Goal: Information Seeking & Learning: Learn about a topic

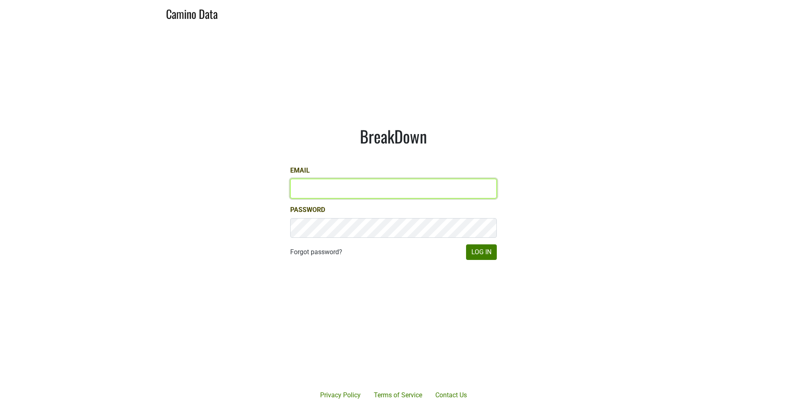
type input "[EMAIL_ADDRESS][DOMAIN_NAME]"
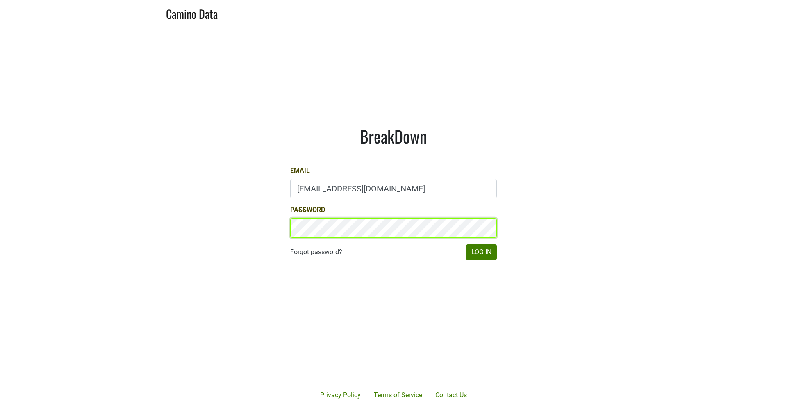
click at [481, 252] on button "Log In" at bounding box center [481, 252] width 31 height 16
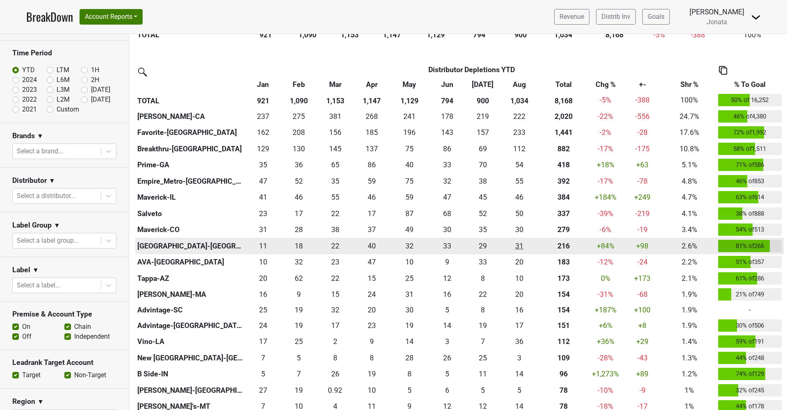
scroll to position [284, 0]
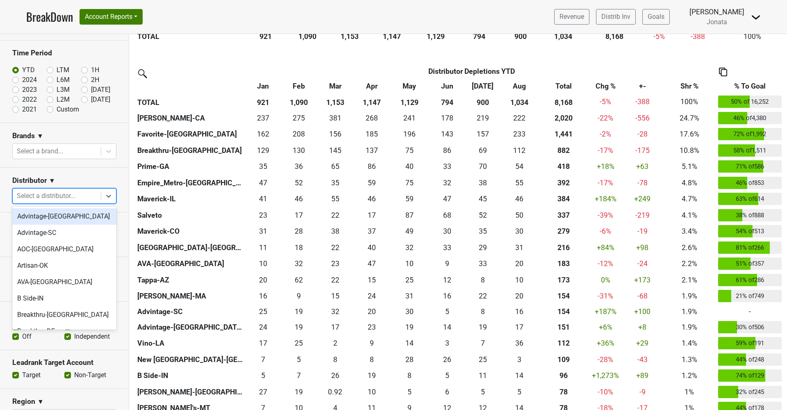
click at [60, 197] on div "Select a distributor..." at bounding box center [57, 196] width 80 height 10
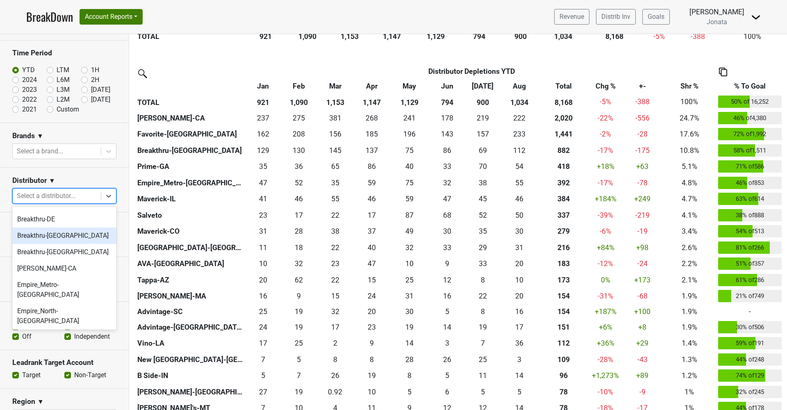
scroll to position [118, 0]
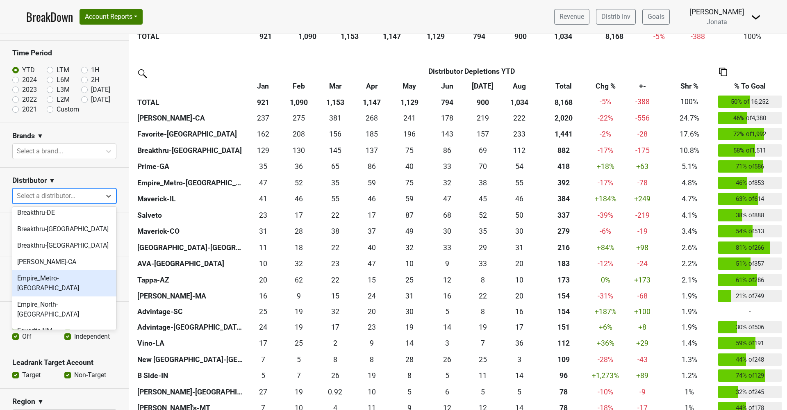
click at [43, 280] on div "Empire_Metro-NY" at bounding box center [64, 283] width 104 height 26
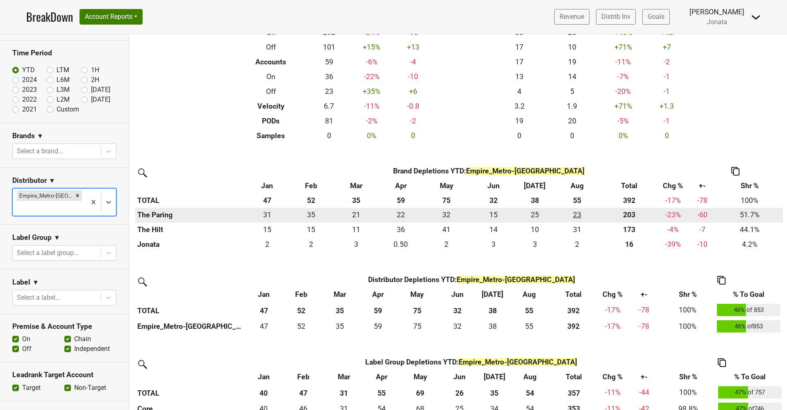
scroll to position [76, 0]
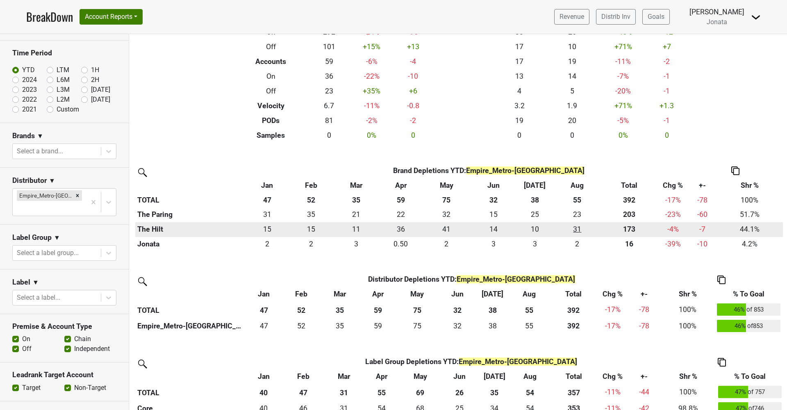
click at [578, 225] on div "31.083 31" at bounding box center [577, 229] width 43 height 11
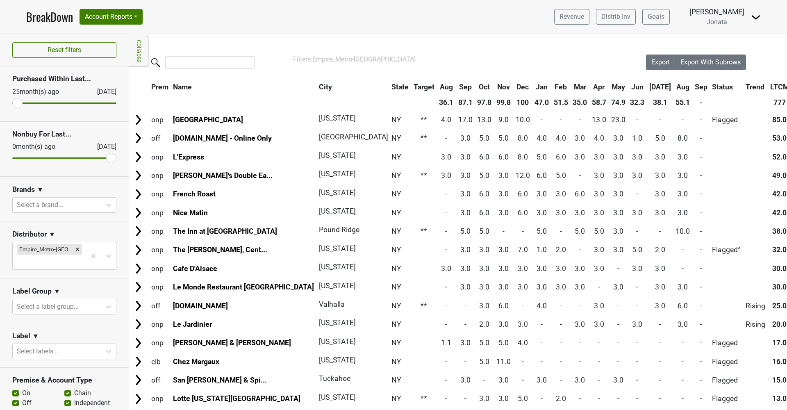
click at [693, 85] on th "Sep" at bounding box center [701, 87] width 17 height 15
click at [674, 86] on th "Aug" at bounding box center [683, 87] width 18 height 15
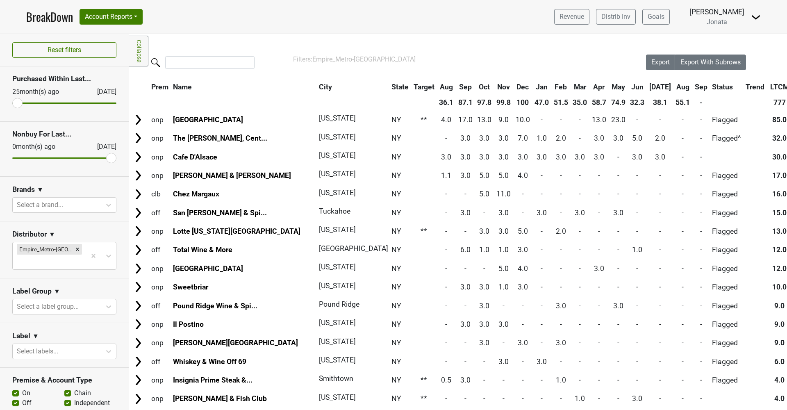
click at [674, 86] on th "Aug" at bounding box center [683, 87] width 18 height 15
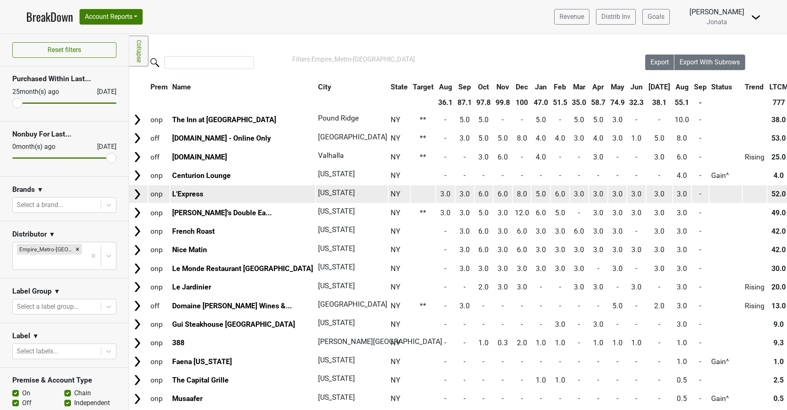
scroll to position [0, 1]
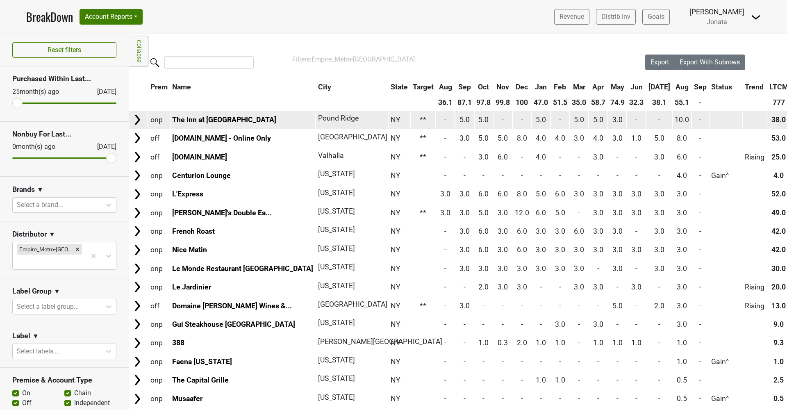
click at [135, 115] on img at bounding box center [137, 120] width 12 height 12
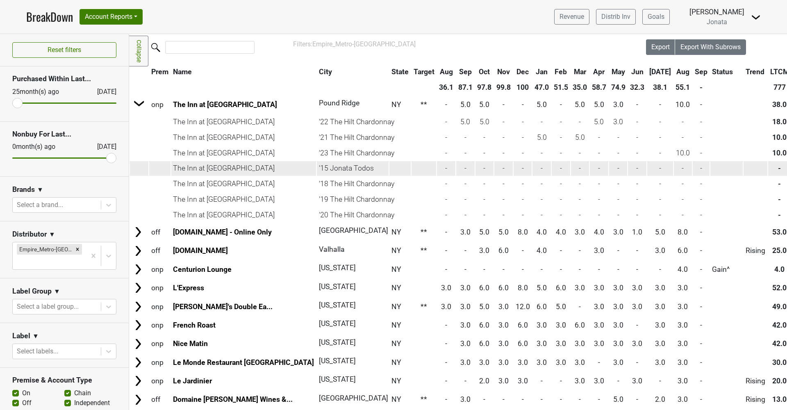
scroll to position [17, 0]
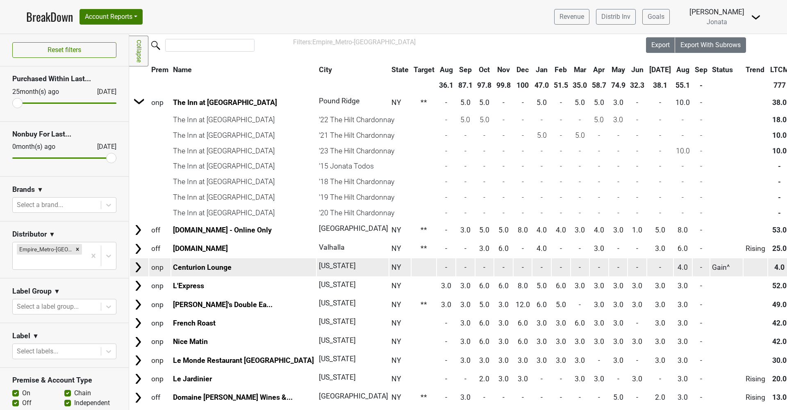
click at [140, 268] on img at bounding box center [138, 267] width 12 height 12
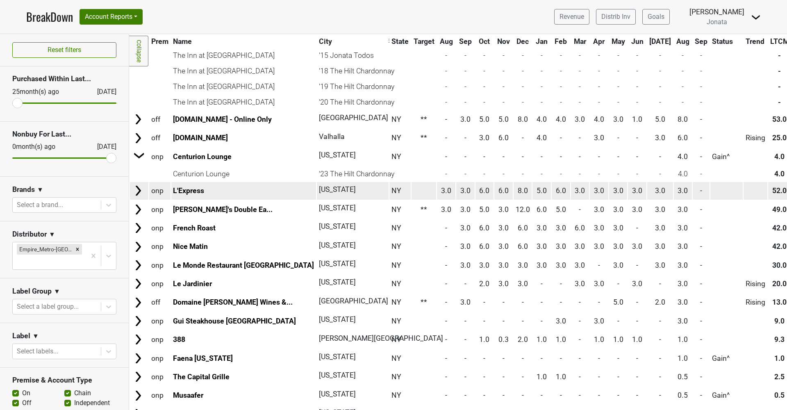
scroll to position [133, 0]
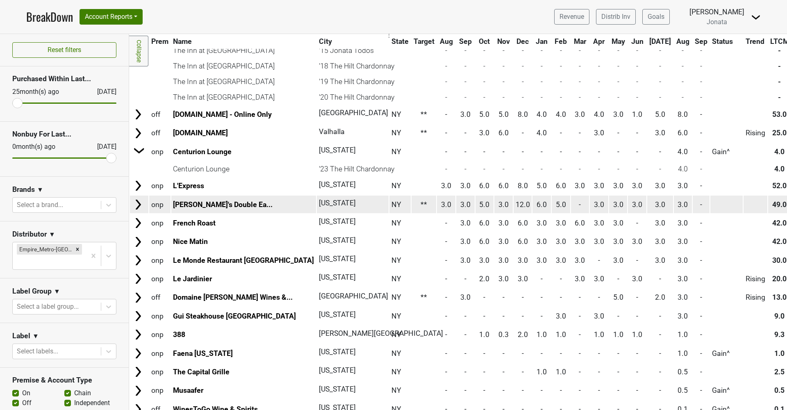
click at [139, 202] on img at bounding box center [138, 204] width 12 height 12
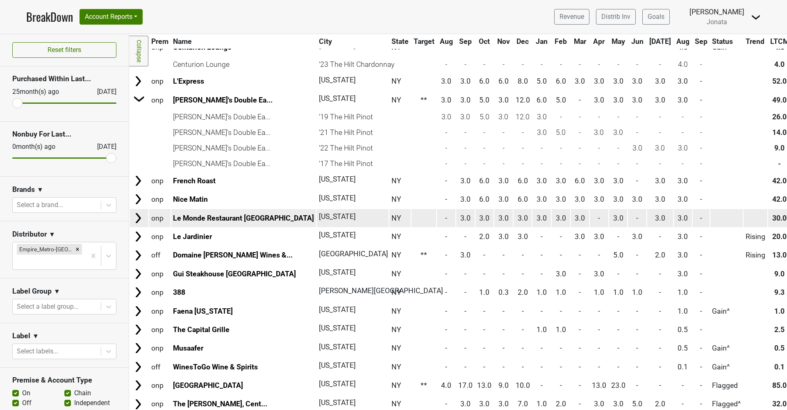
scroll to position [238, 0]
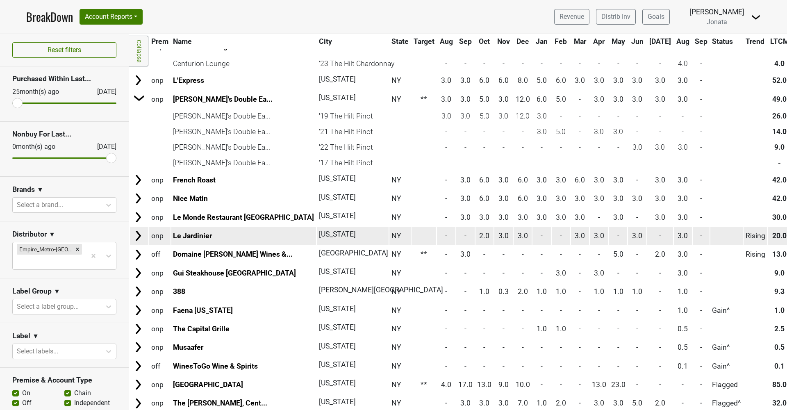
click at [138, 230] on img at bounding box center [138, 236] width 12 height 12
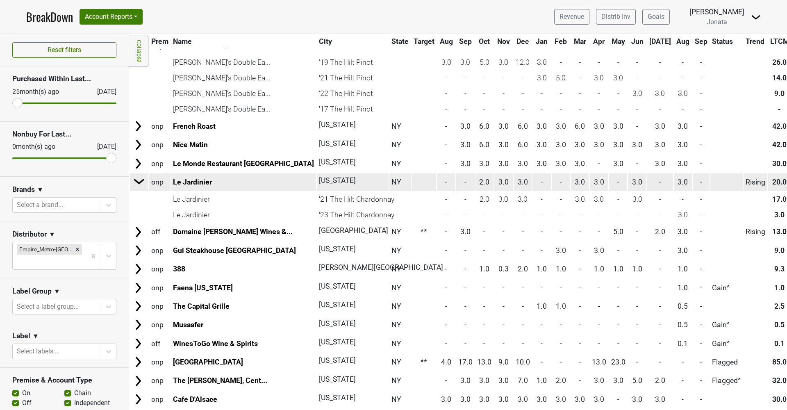
scroll to position [293, 0]
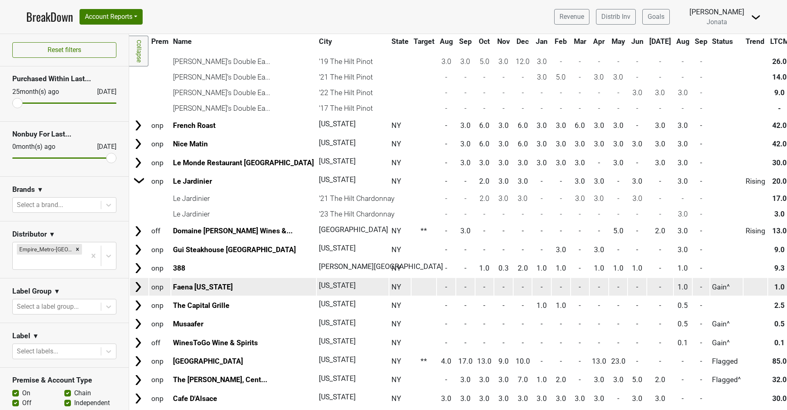
click at [139, 281] on img at bounding box center [138, 287] width 12 height 12
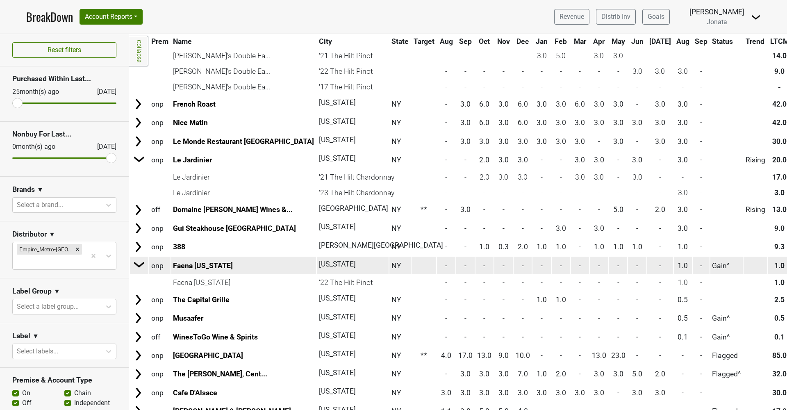
scroll to position [314, 0]
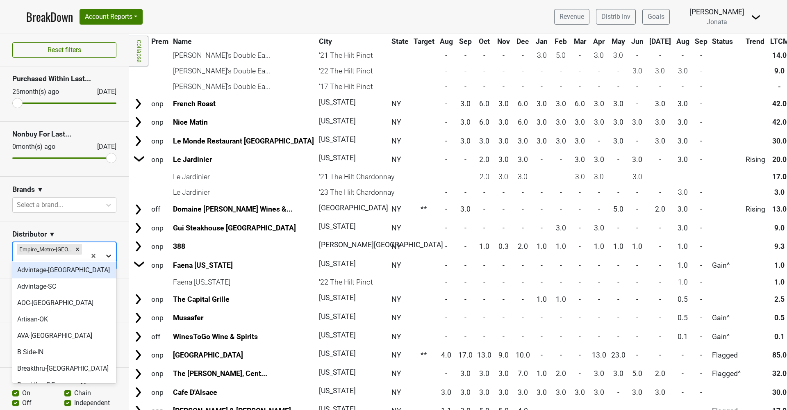
click at [107, 252] on icon at bounding box center [109, 256] width 8 height 8
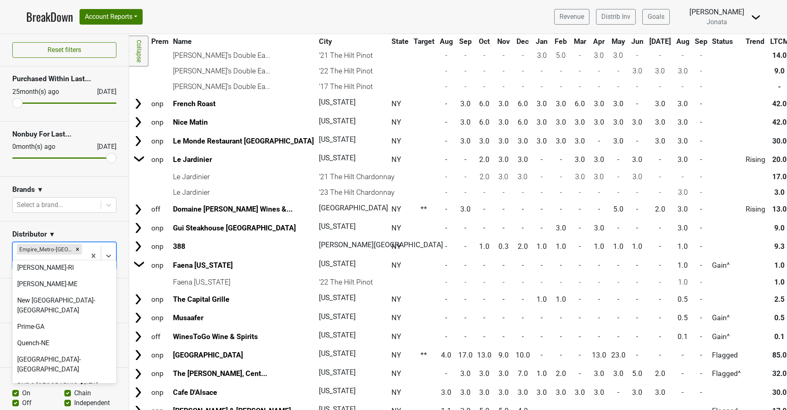
scroll to position [409, 0]
click at [36, 318] on div "Prime-GA" at bounding box center [64, 326] width 104 height 16
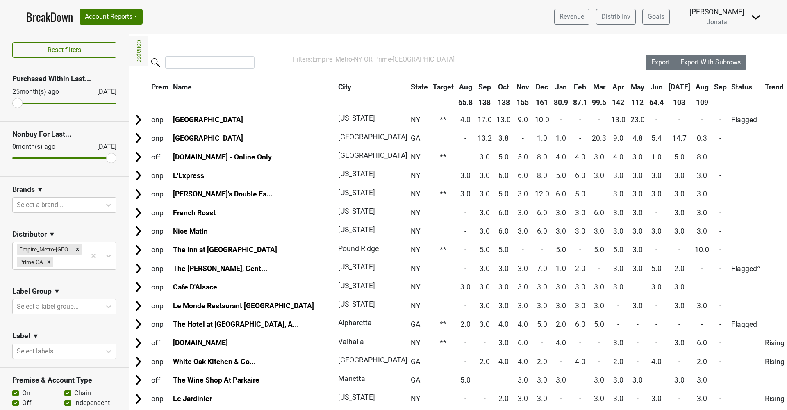
click at [712, 89] on th "Sep" at bounding box center [720, 87] width 17 height 15
click at [693, 87] on th "Aug" at bounding box center [702, 87] width 18 height 15
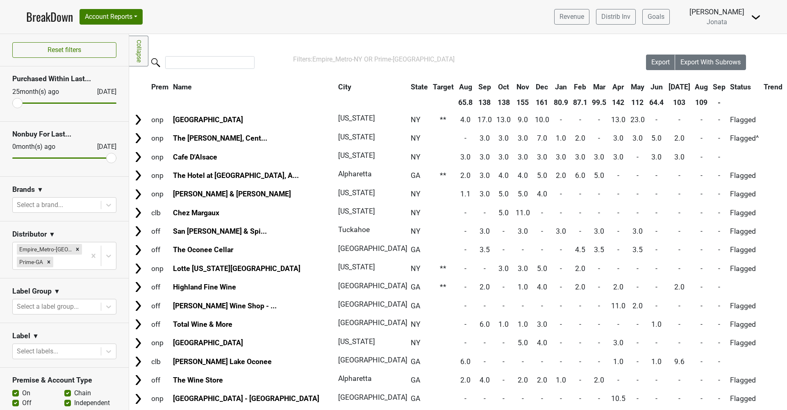
click at [693, 87] on th "Aug" at bounding box center [701, 87] width 17 height 15
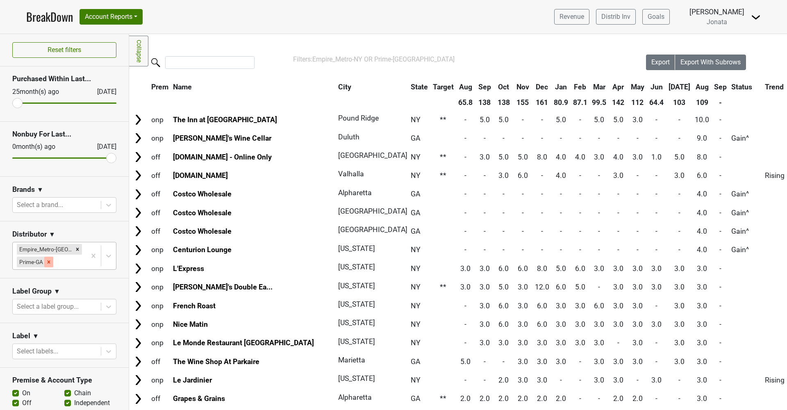
click at [50, 261] on icon "Remove Prime-GA" at bounding box center [49, 262] width 6 height 6
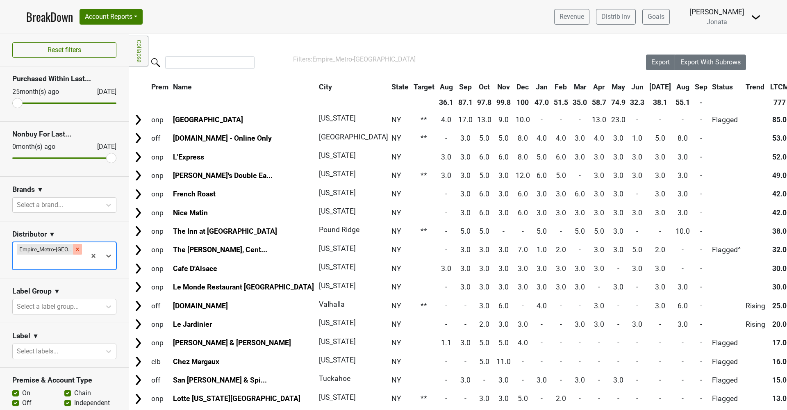
click at [75, 249] on icon "Remove Empire_Metro-NY" at bounding box center [78, 249] width 6 height 6
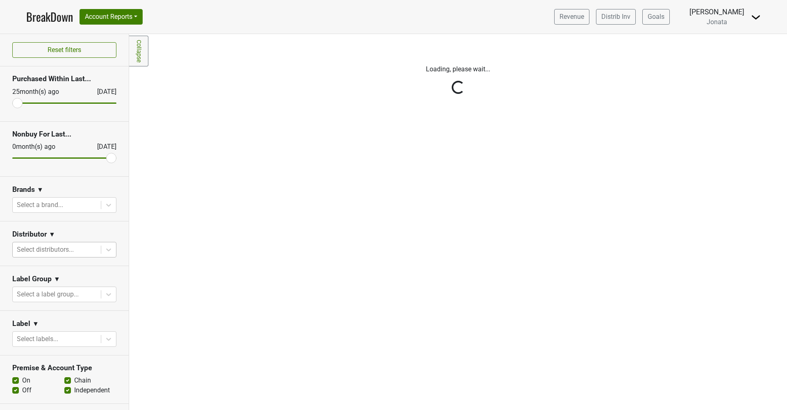
click at [110, 252] on div "Reset filters Purchased Within Last... [DATE] [DATE] Nonbuy For Last... [DATE] …" at bounding box center [64, 222] width 129 height 376
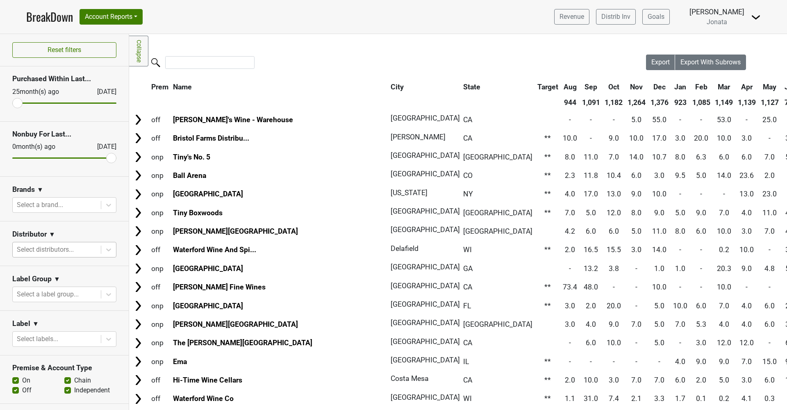
click at [110, 252] on div "Reset filters Purchased Within Last... [DATE] [DATE] Nonbuy For Last... [DATE] …" at bounding box center [64, 222] width 129 height 376
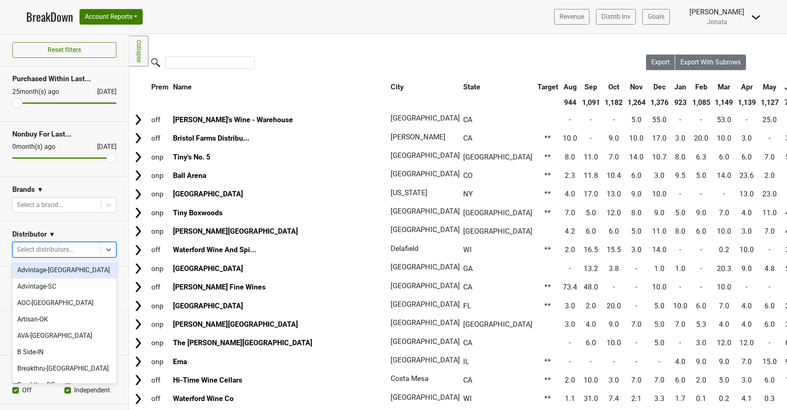
click at [110, 252] on icon at bounding box center [109, 250] width 8 height 8
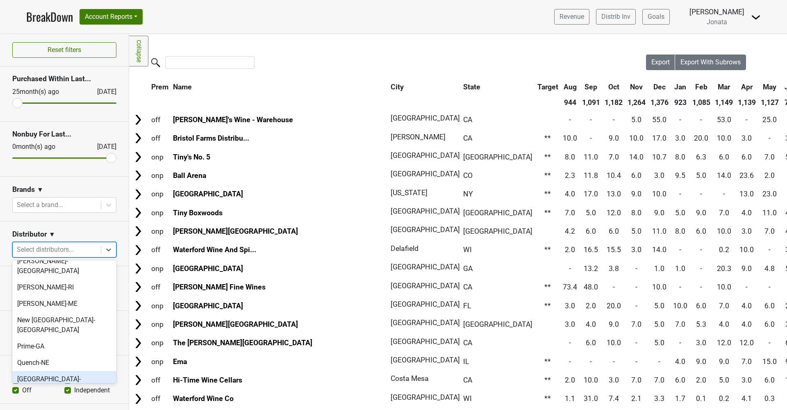
scroll to position [405, 0]
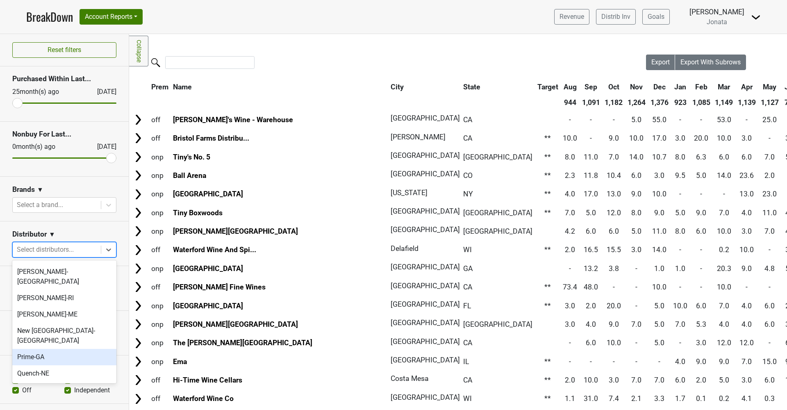
click at [45, 349] on div "Prime-GA" at bounding box center [64, 357] width 104 height 16
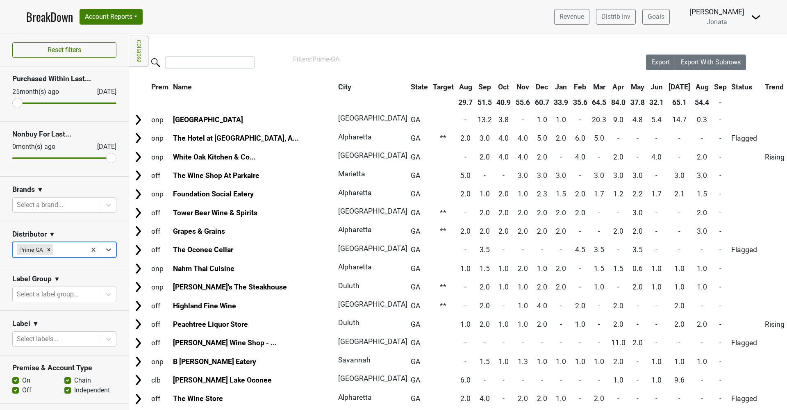
click at [712, 87] on th "Sep" at bounding box center [720, 87] width 17 height 15
click at [693, 86] on th "Aug" at bounding box center [702, 87] width 18 height 15
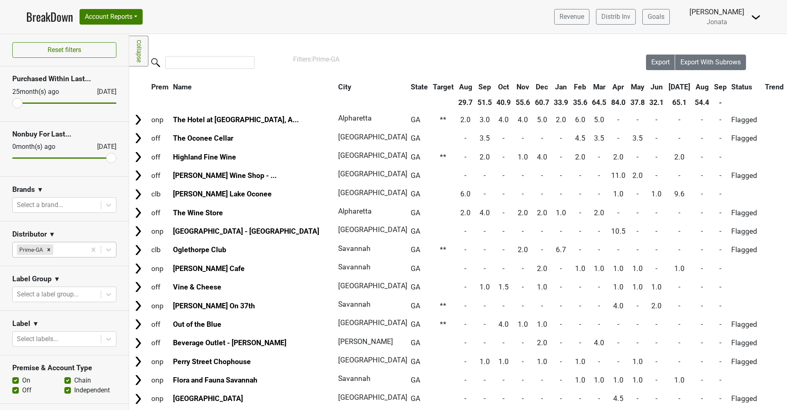
click at [693, 86] on th "Aug" at bounding box center [702, 87] width 18 height 15
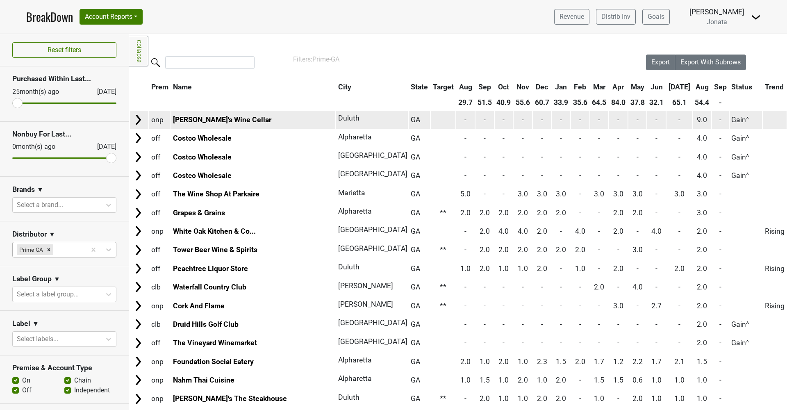
click at [137, 115] on img at bounding box center [138, 120] width 12 height 12
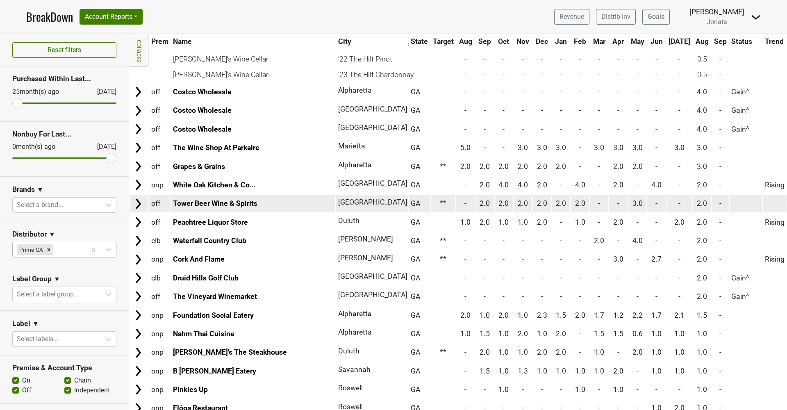
scroll to position [220, 0]
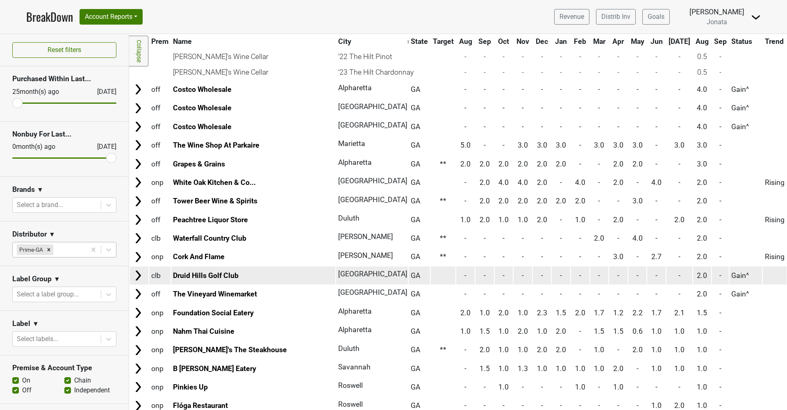
click at [138, 270] on img at bounding box center [138, 275] width 12 height 12
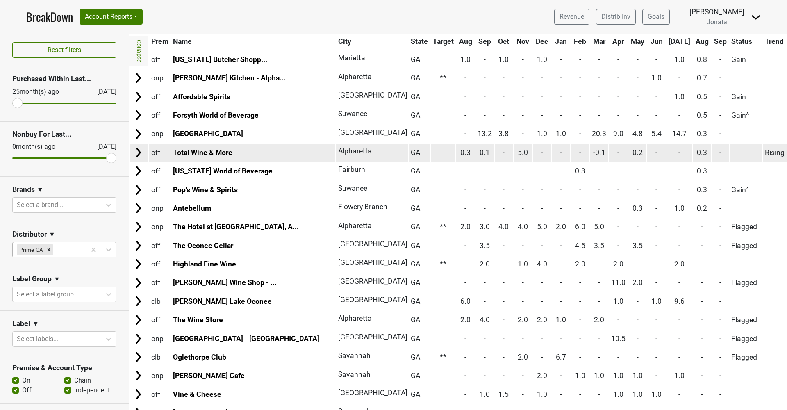
scroll to position [657, 0]
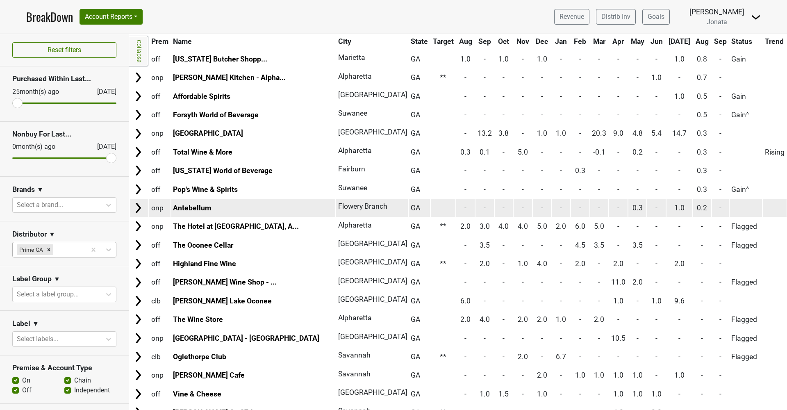
click at [136, 202] on img at bounding box center [138, 208] width 12 height 12
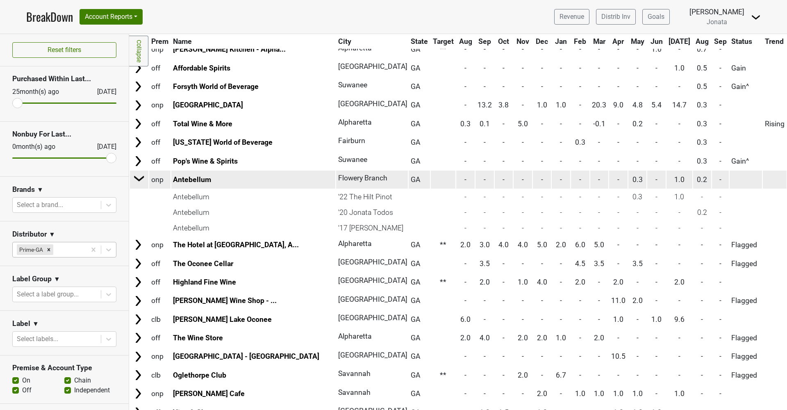
scroll to position [693, 0]
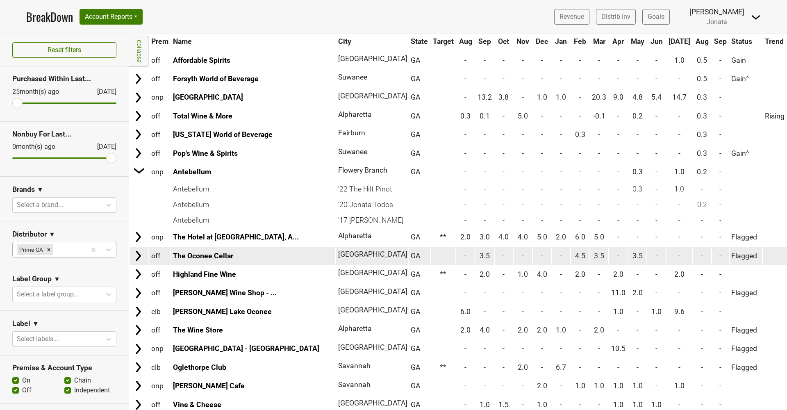
click at [135, 250] on img at bounding box center [138, 256] width 12 height 12
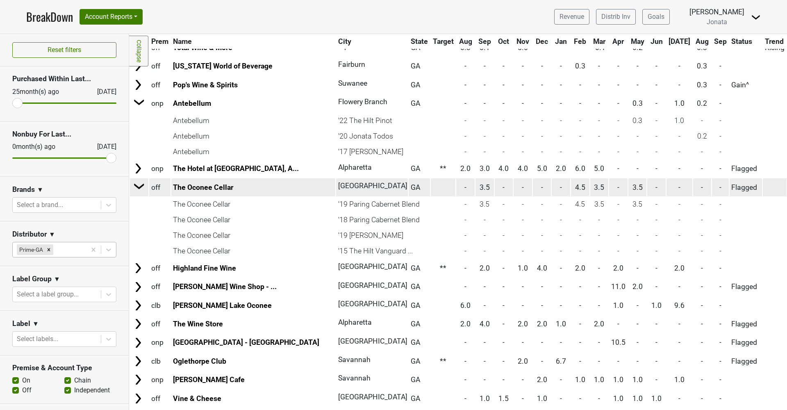
scroll to position [762, 0]
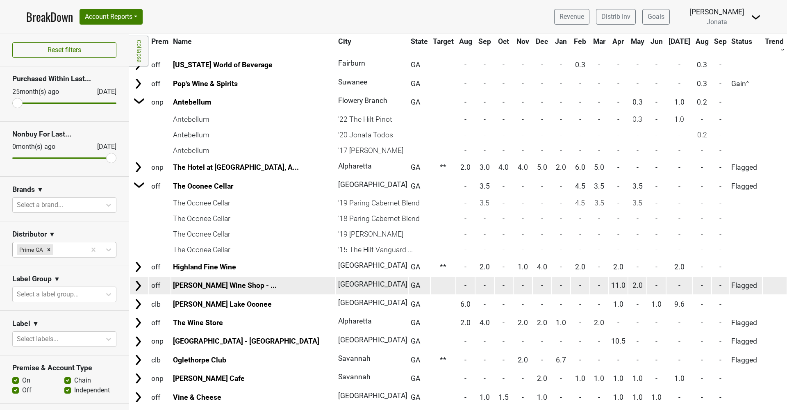
click at [136, 280] on img at bounding box center [138, 286] width 12 height 12
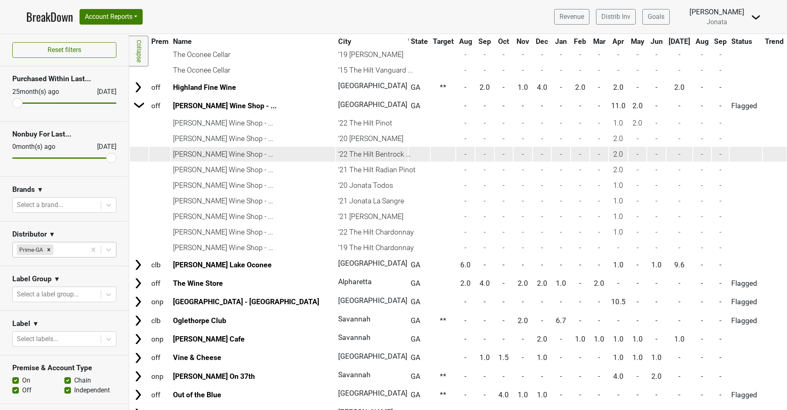
scroll to position [943, 0]
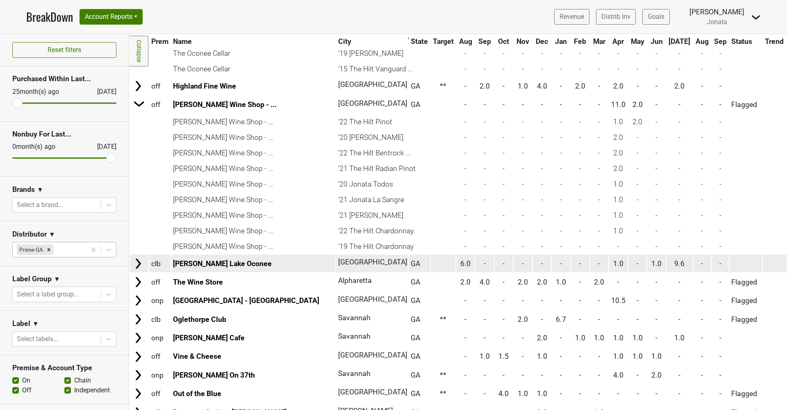
click at [139, 257] on img at bounding box center [138, 263] width 12 height 12
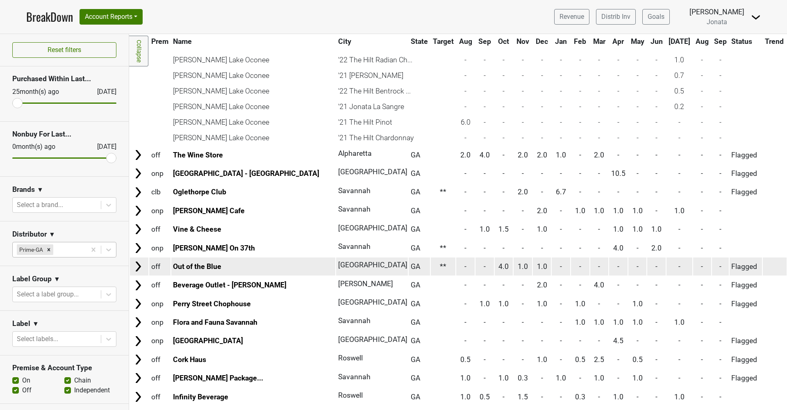
scroll to position [1269, 0]
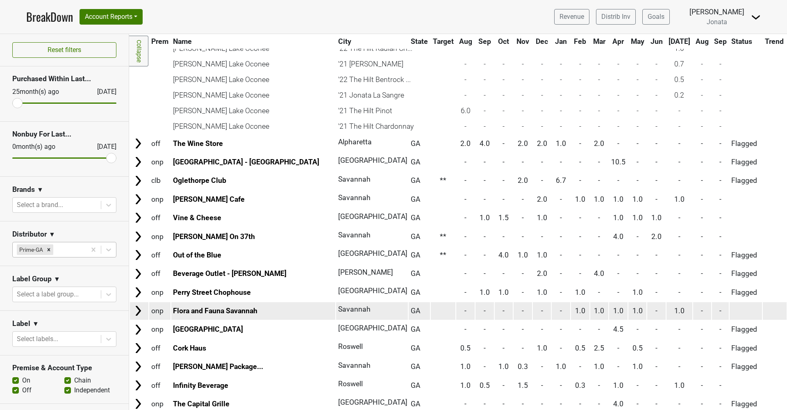
click at [139, 305] on img at bounding box center [138, 311] width 12 height 12
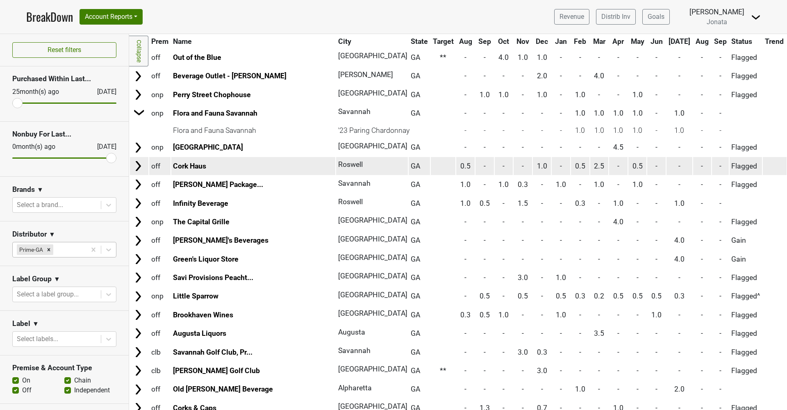
scroll to position [1469, 0]
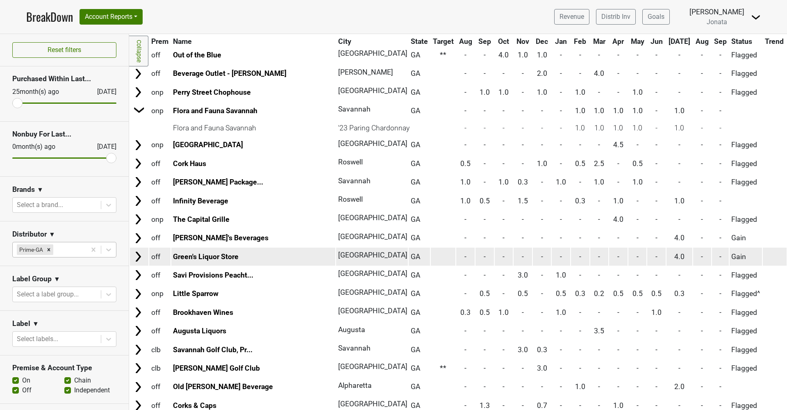
click at [138, 250] on img at bounding box center [138, 256] width 12 height 12
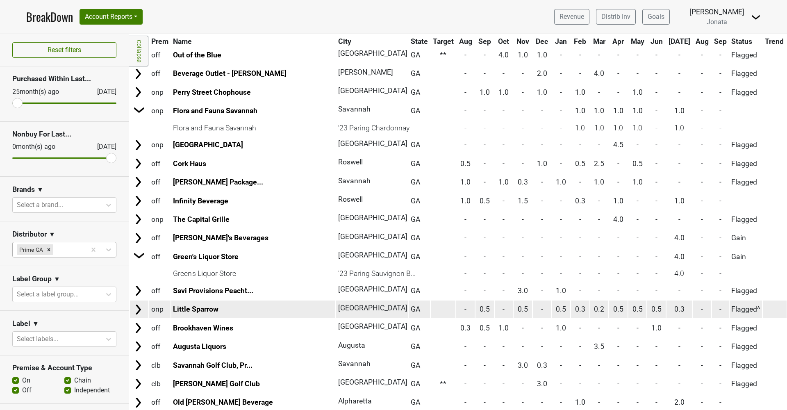
click at [134, 303] on img at bounding box center [138, 309] width 12 height 12
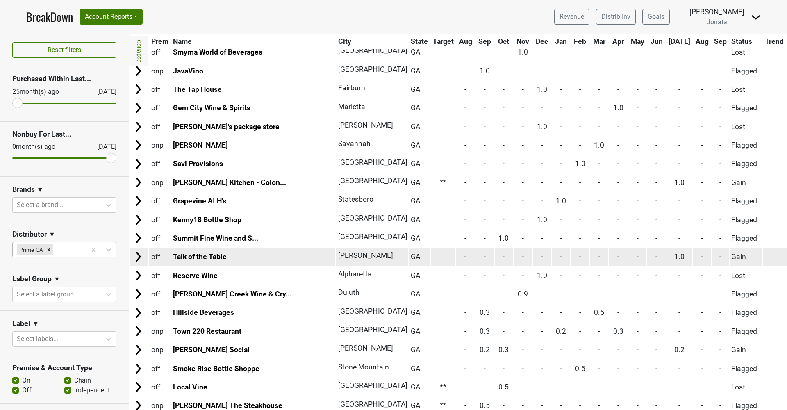
scroll to position [2704, 0]
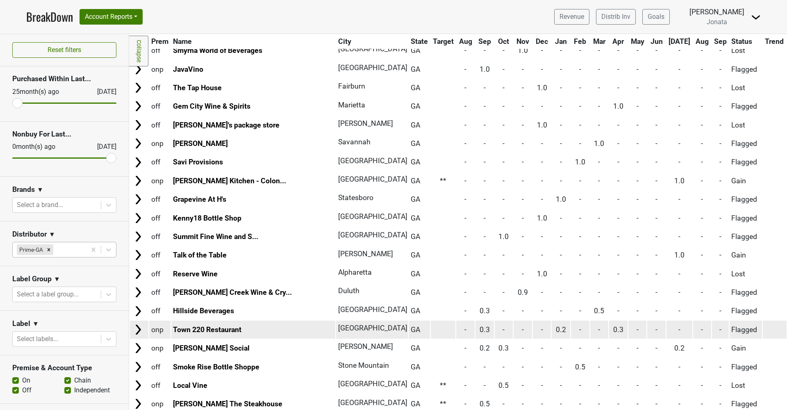
click at [134, 323] on img at bounding box center [138, 329] width 12 height 12
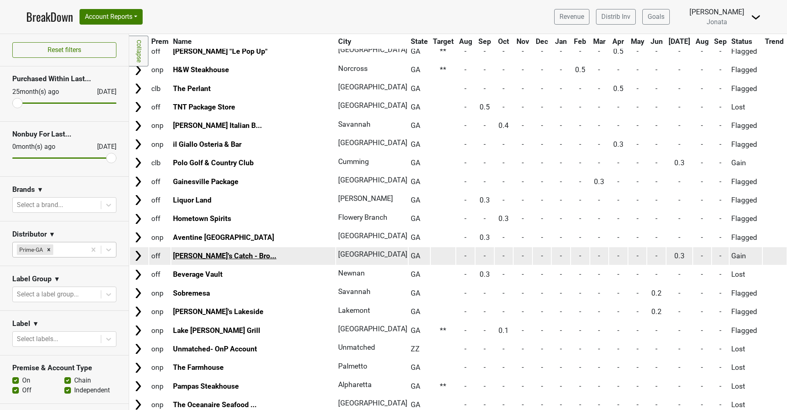
scroll to position [3129, 0]
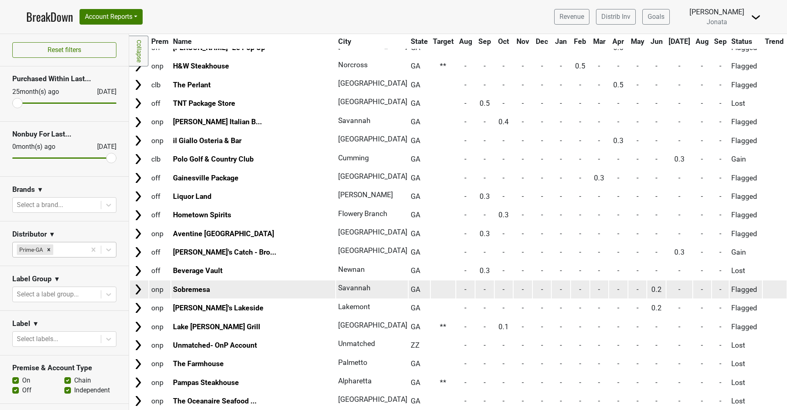
click at [131, 280] on td at bounding box center [139, 289] width 18 height 18
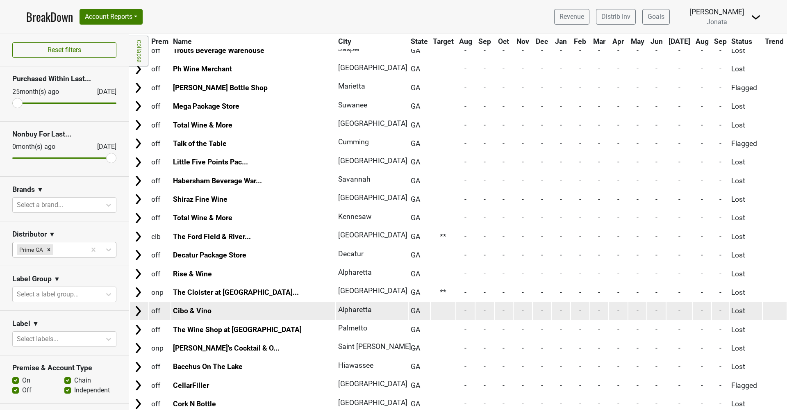
scroll to position [3794, 0]
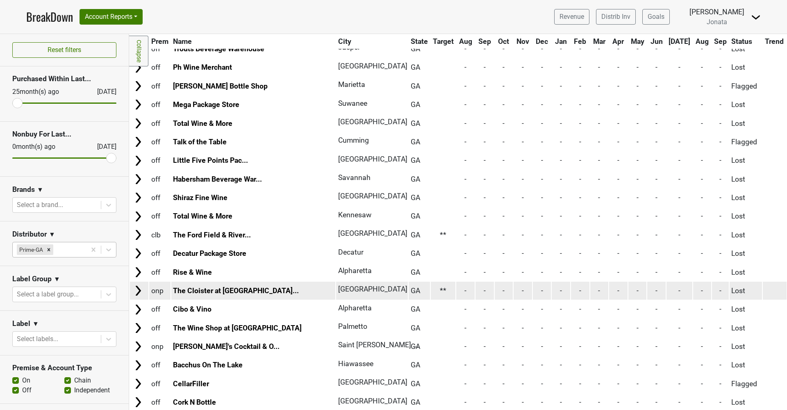
click at [141, 284] on img at bounding box center [138, 290] width 12 height 12
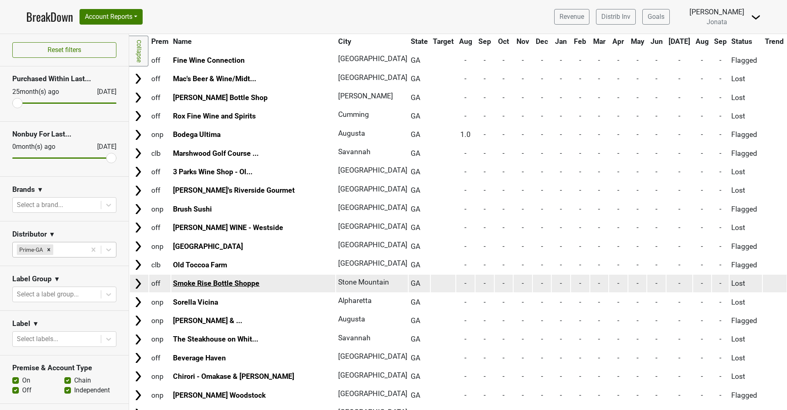
scroll to position [4430, 0]
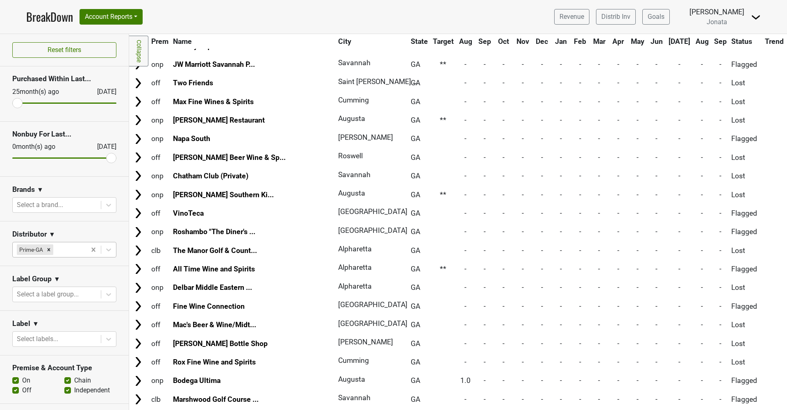
scroll to position [0, 0]
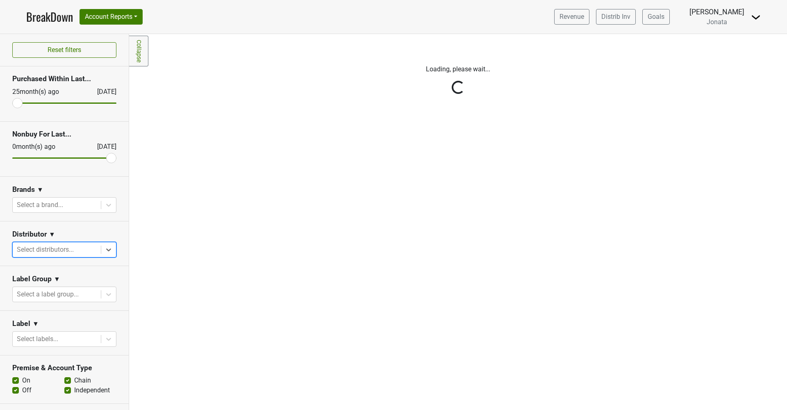
click at [111, 250] on div "Reset filters Purchased Within Last... [DATE] [DATE] Nonbuy For Last... [DATE] …" at bounding box center [64, 222] width 129 height 376
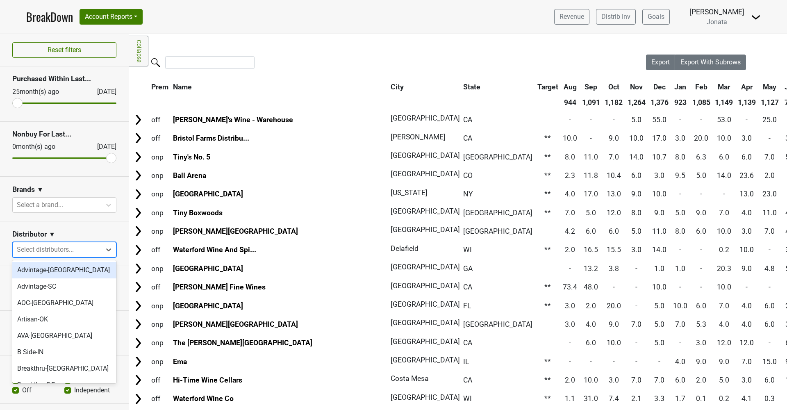
click at [73, 252] on div "Select distributors..." at bounding box center [57, 250] width 80 height 10
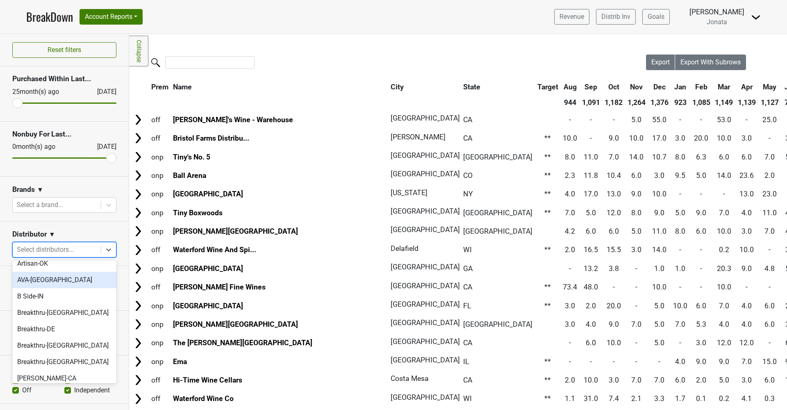
scroll to position [62, 0]
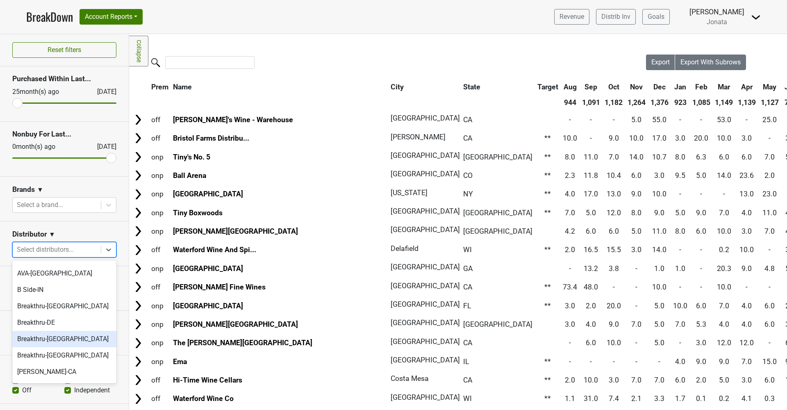
click at [38, 339] on div "Breakthru-[GEOGRAPHIC_DATA]" at bounding box center [64, 339] width 104 height 16
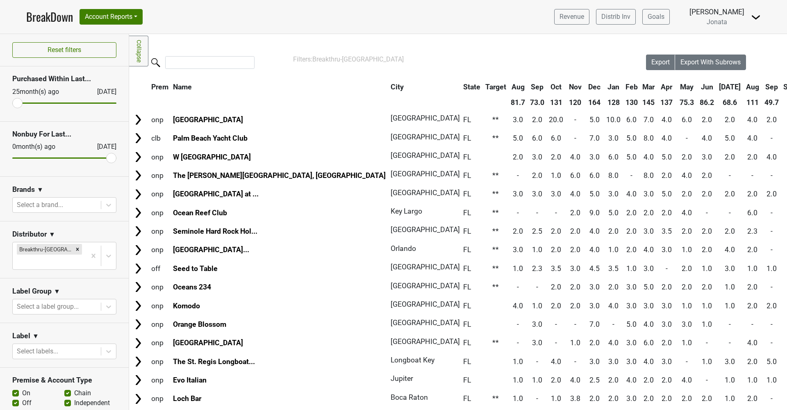
click at [762, 88] on th "Sep" at bounding box center [771, 87] width 18 height 15
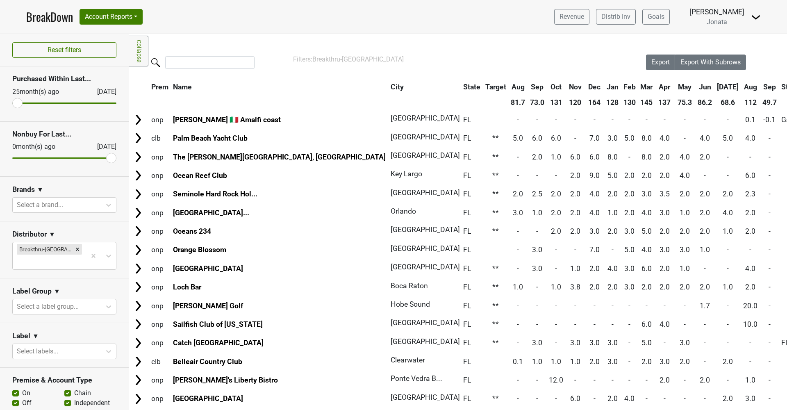
click at [760, 88] on th "Sep" at bounding box center [769, 87] width 18 height 15
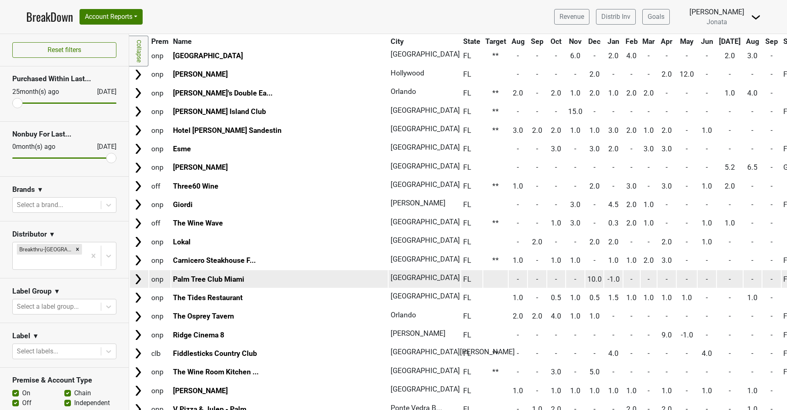
scroll to position [923, 0]
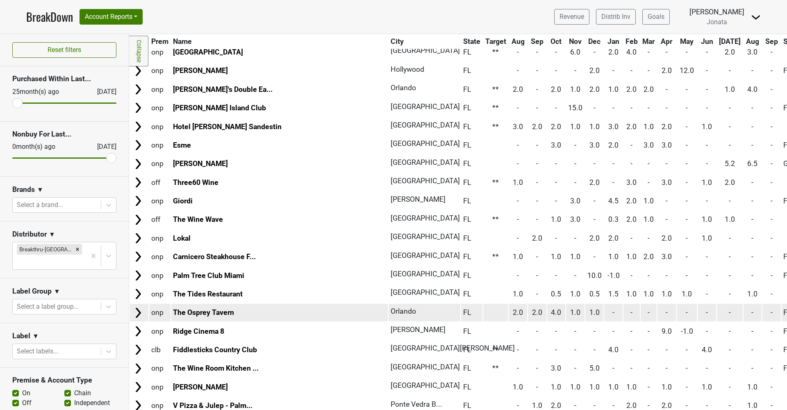
click at [142, 307] on img at bounding box center [138, 313] width 12 height 12
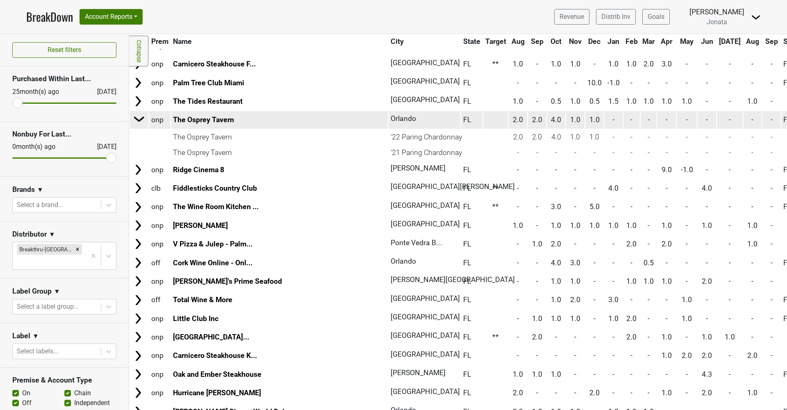
scroll to position [1116, 0]
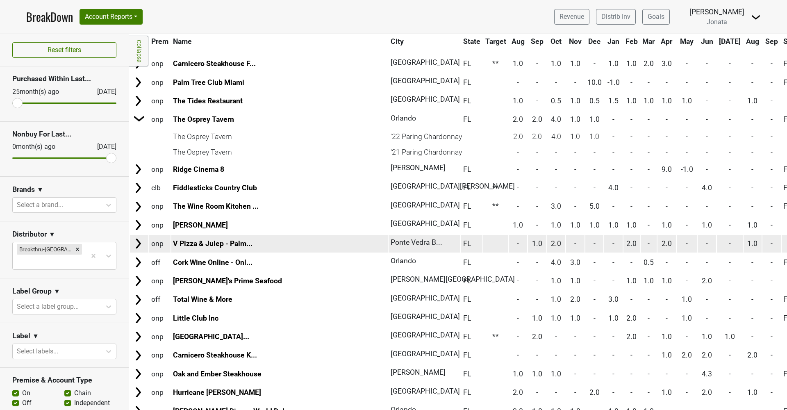
click at [134, 237] on img at bounding box center [138, 243] width 12 height 12
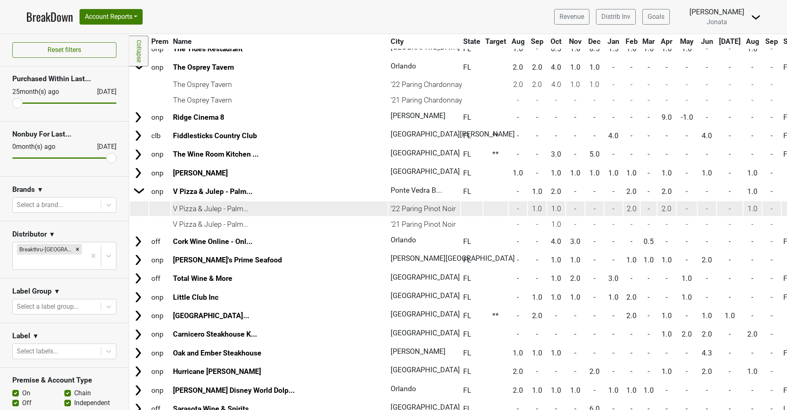
scroll to position [1169, 0]
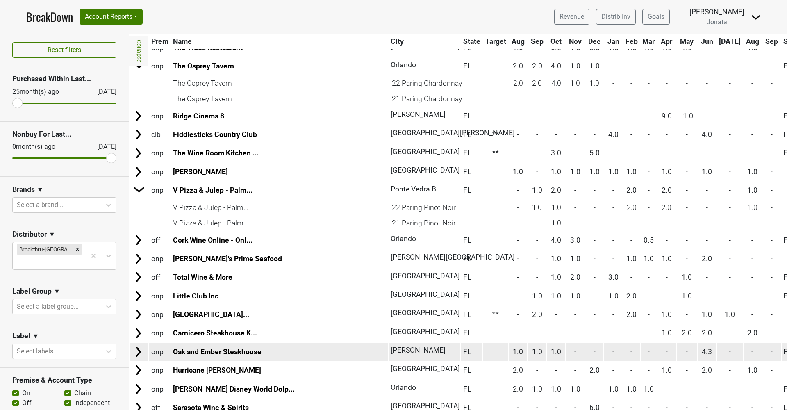
click at [139, 346] on img at bounding box center [138, 352] width 12 height 12
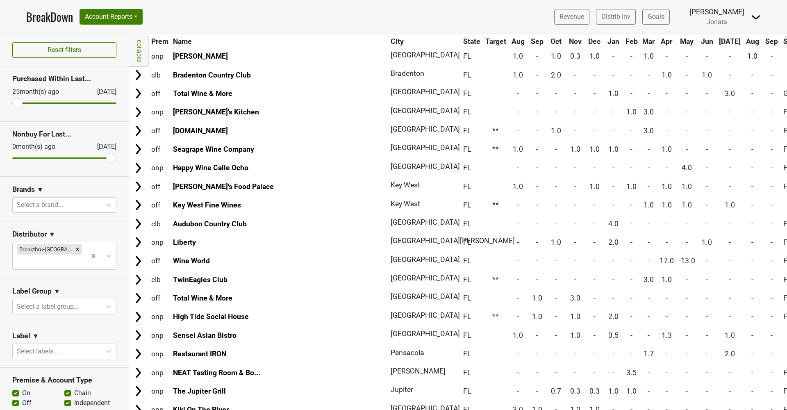
scroll to position [0, 0]
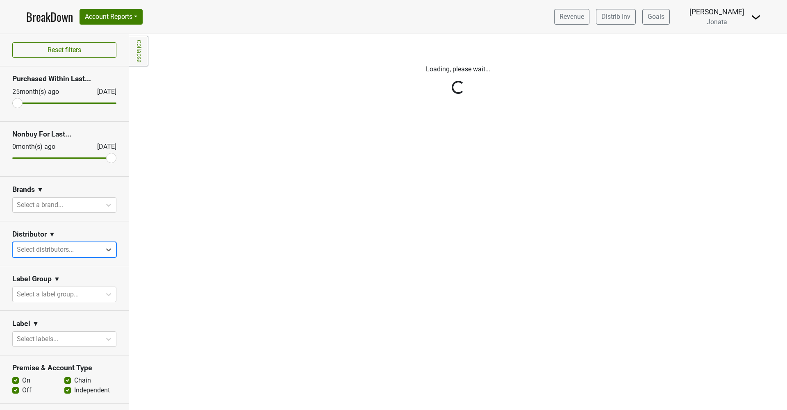
click at [111, 250] on div "Reset filters Purchased Within Last... [DATE] [DATE] Nonbuy For Last... [DATE] …" at bounding box center [64, 222] width 129 height 376
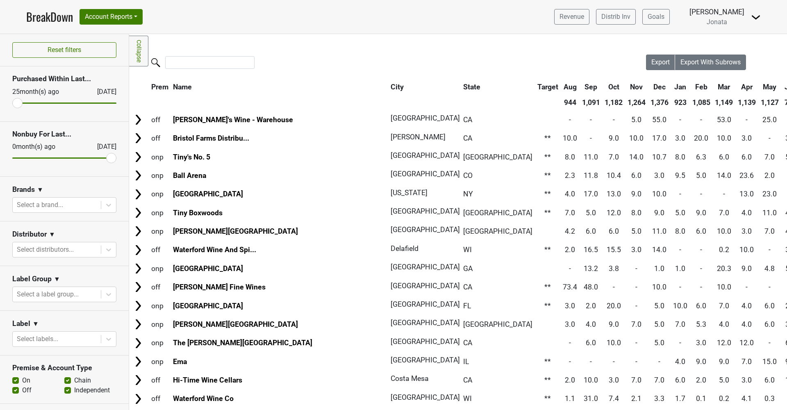
click at [111, 250] on icon at bounding box center [109, 250] width 8 height 8
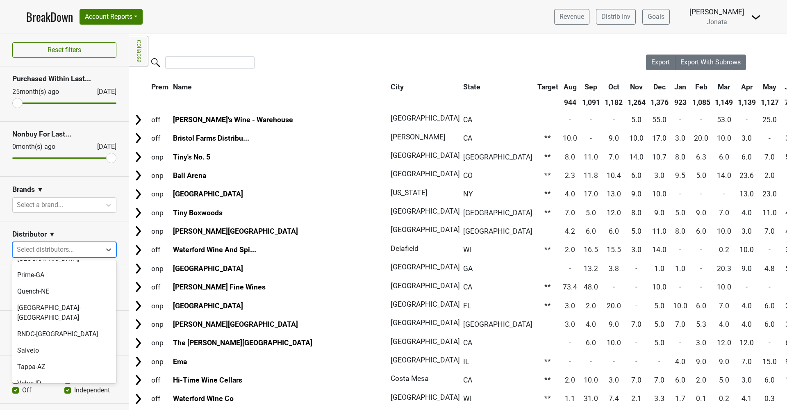
scroll to position [487, 0]
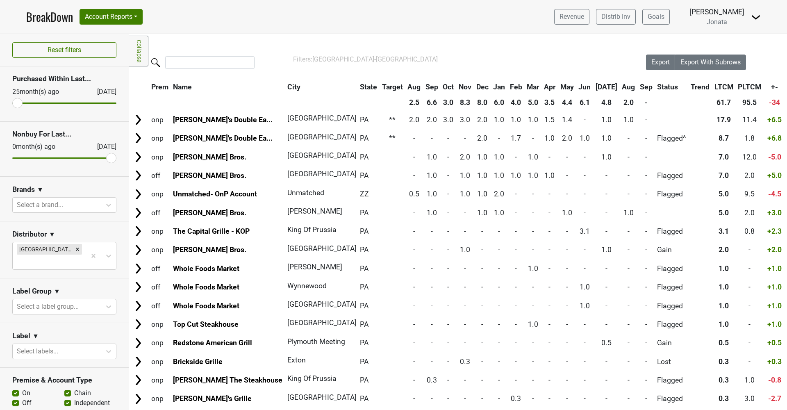
click at [620, 88] on th "Aug" at bounding box center [628, 87] width 17 height 15
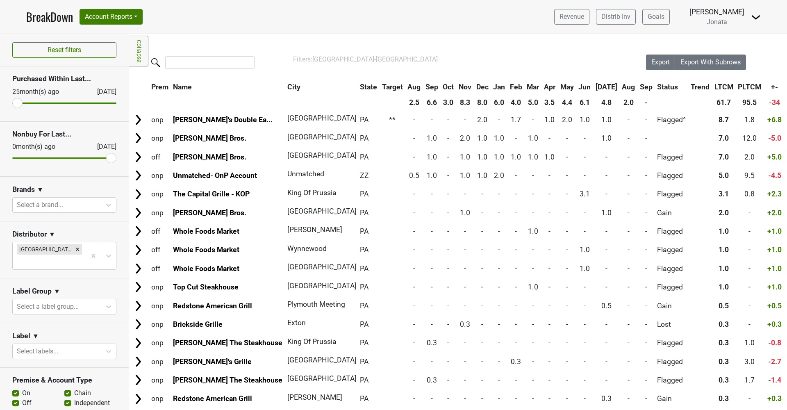
click at [620, 88] on th "Aug" at bounding box center [628, 87] width 17 height 15
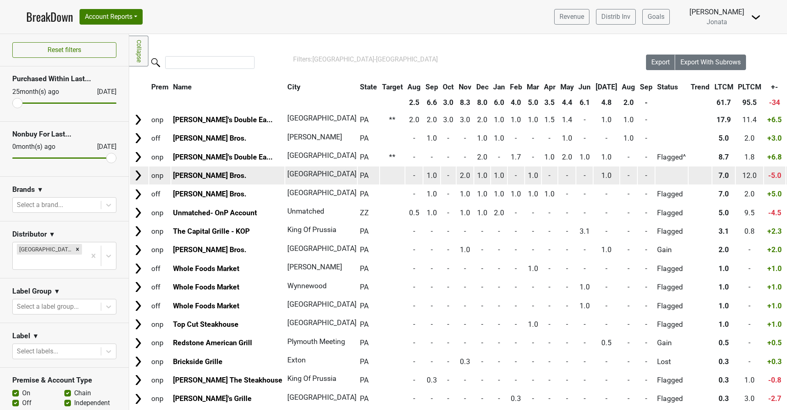
scroll to position [0, 0]
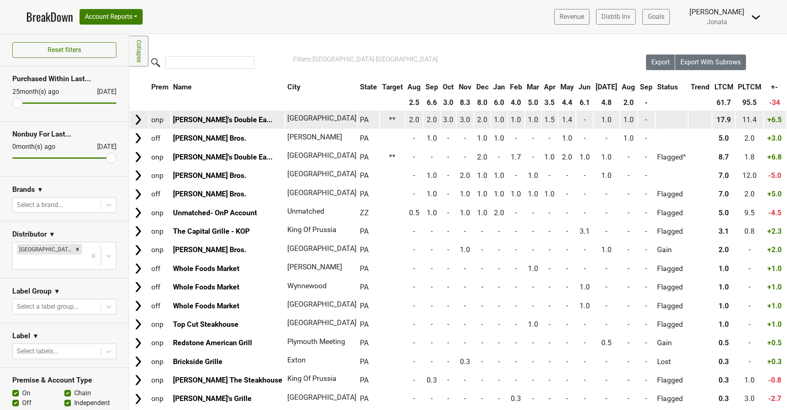
click at [138, 118] on img at bounding box center [138, 120] width 12 height 12
